Goal: Information Seeking & Learning: Understand process/instructions

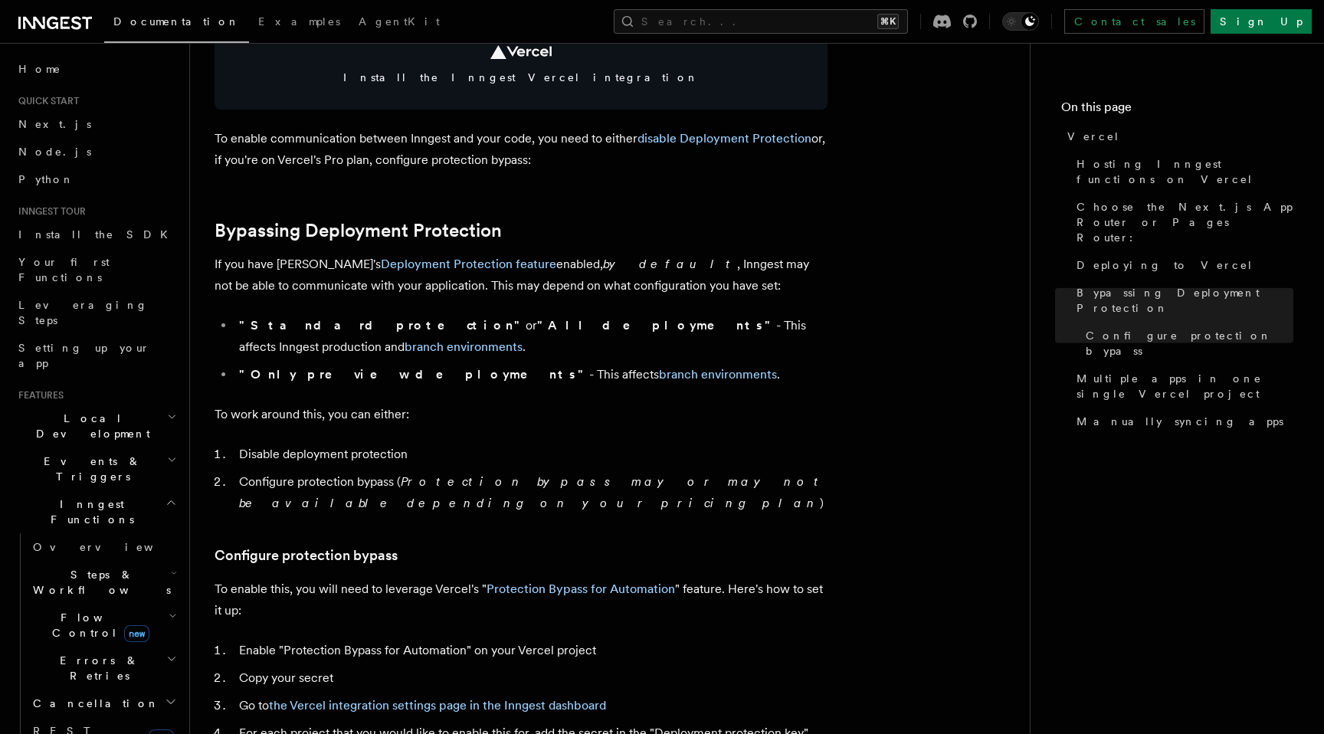
scroll to position [869, 0]
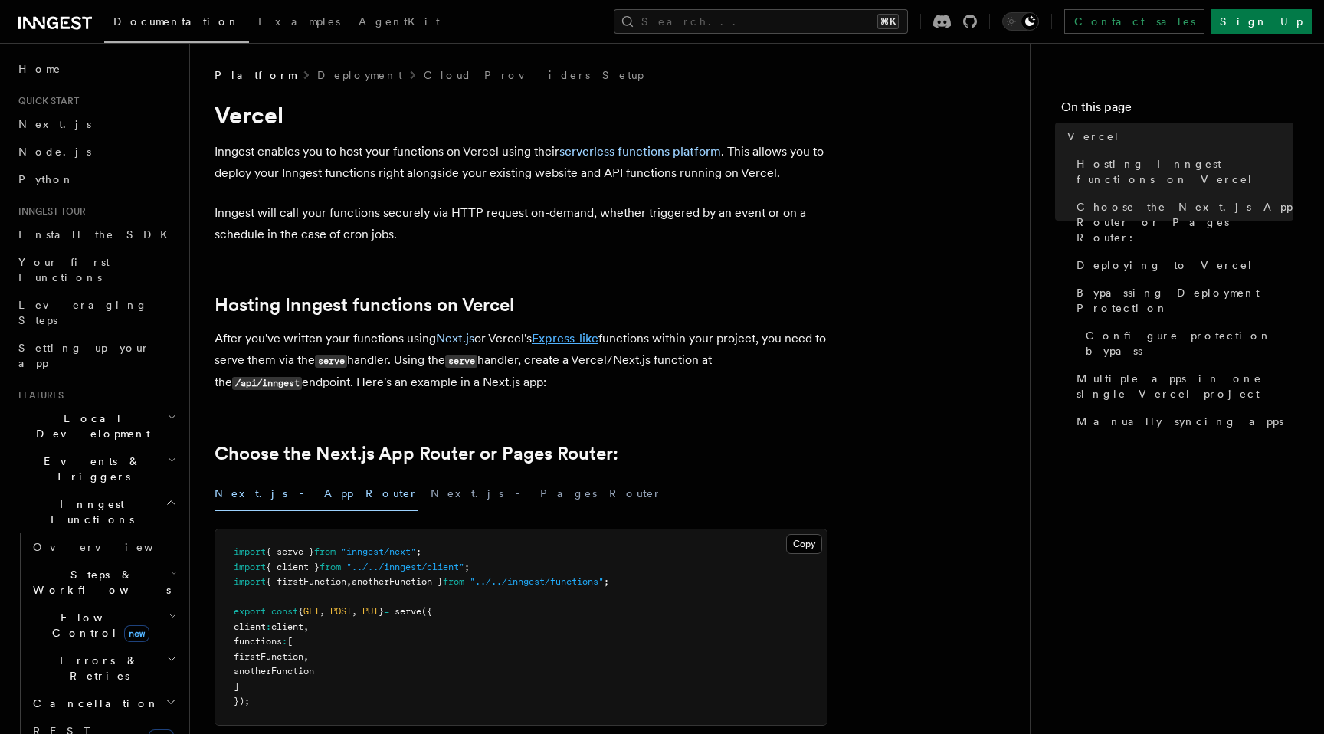
click at [558, 339] on link "Express-like" at bounding box center [565, 338] width 67 height 15
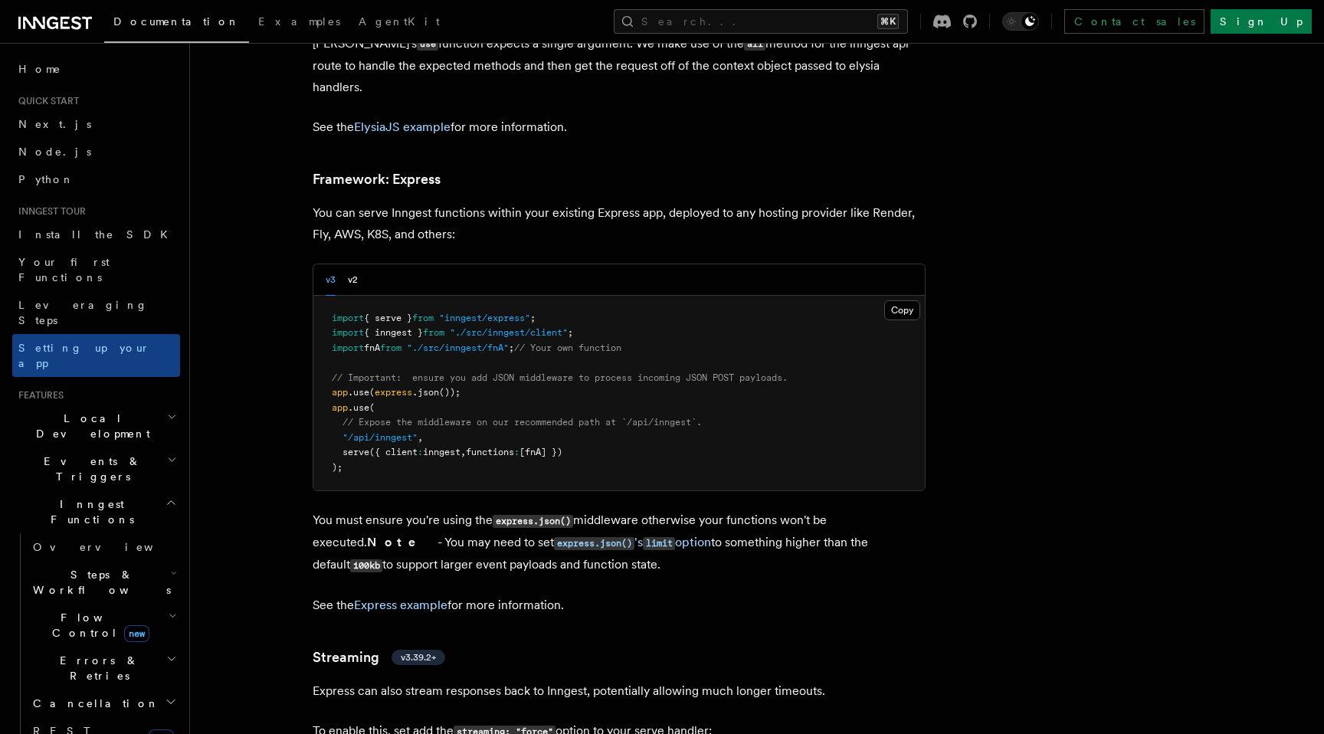
scroll to position [4490, 0]
click at [346, 264] on div "v3 v2" at bounding box center [342, 279] width 32 height 31
click at [345, 264] on div "v3 v2" at bounding box center [342, 279] width 32 height 31
click at [350, 264] on button "v2" at bounding box center [353, 279] width 10 height 31
click at [333, 264] on button "v3" at bounding box center [331, 279] width 10 height 31
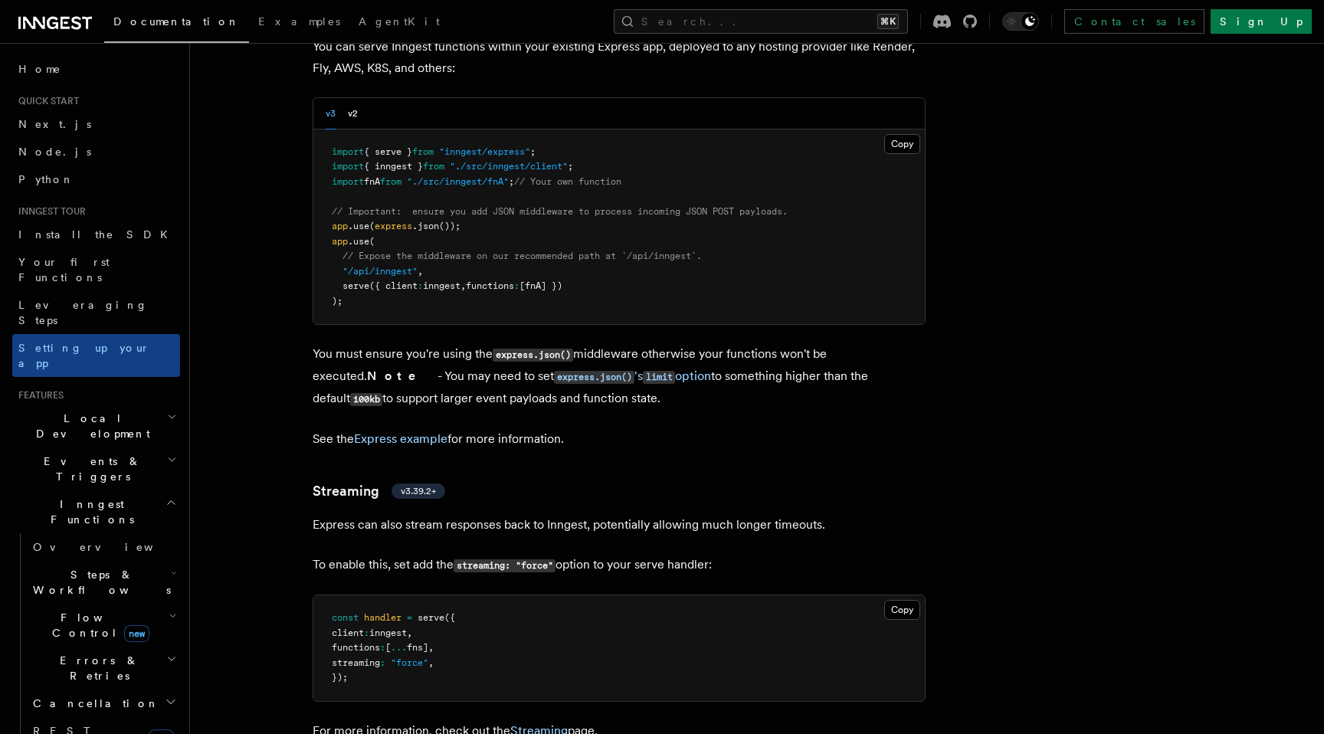
scroll to position [4658, 0]
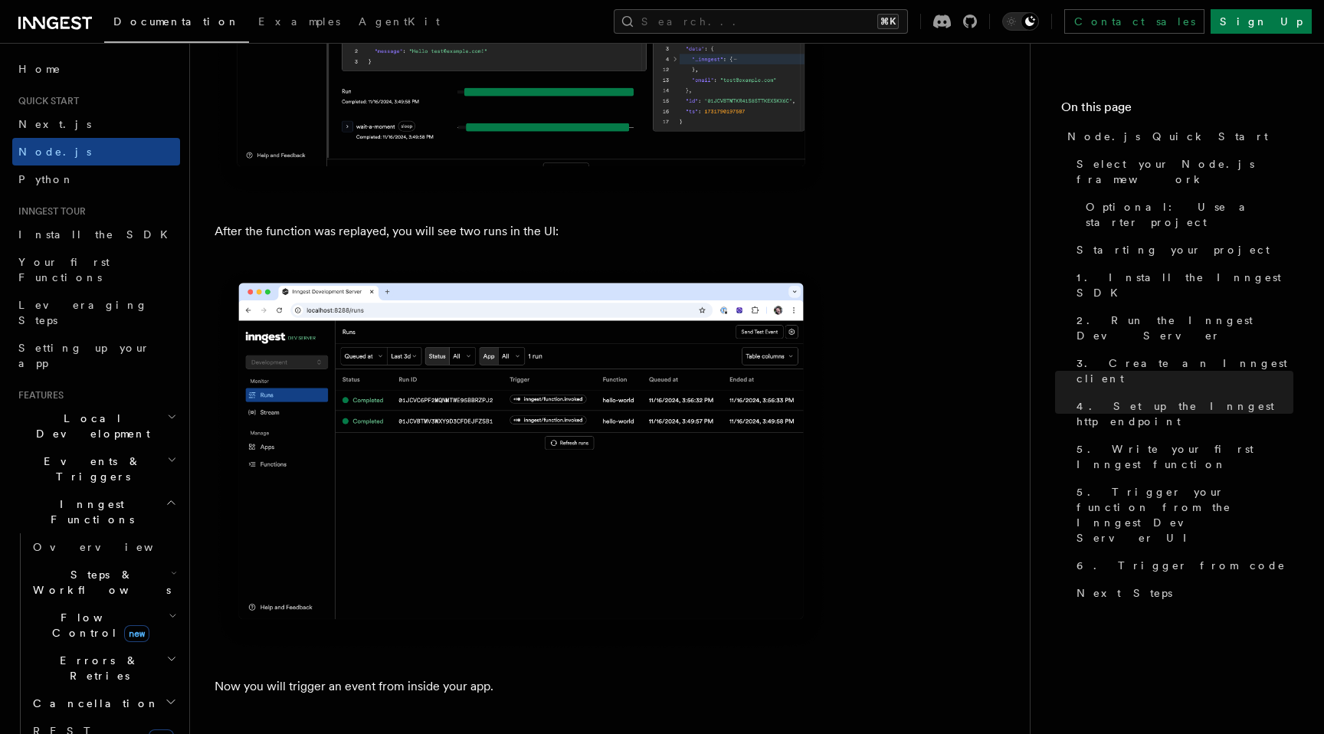
scroll to position [7142, 0]
